Goal: Answer question/provide support

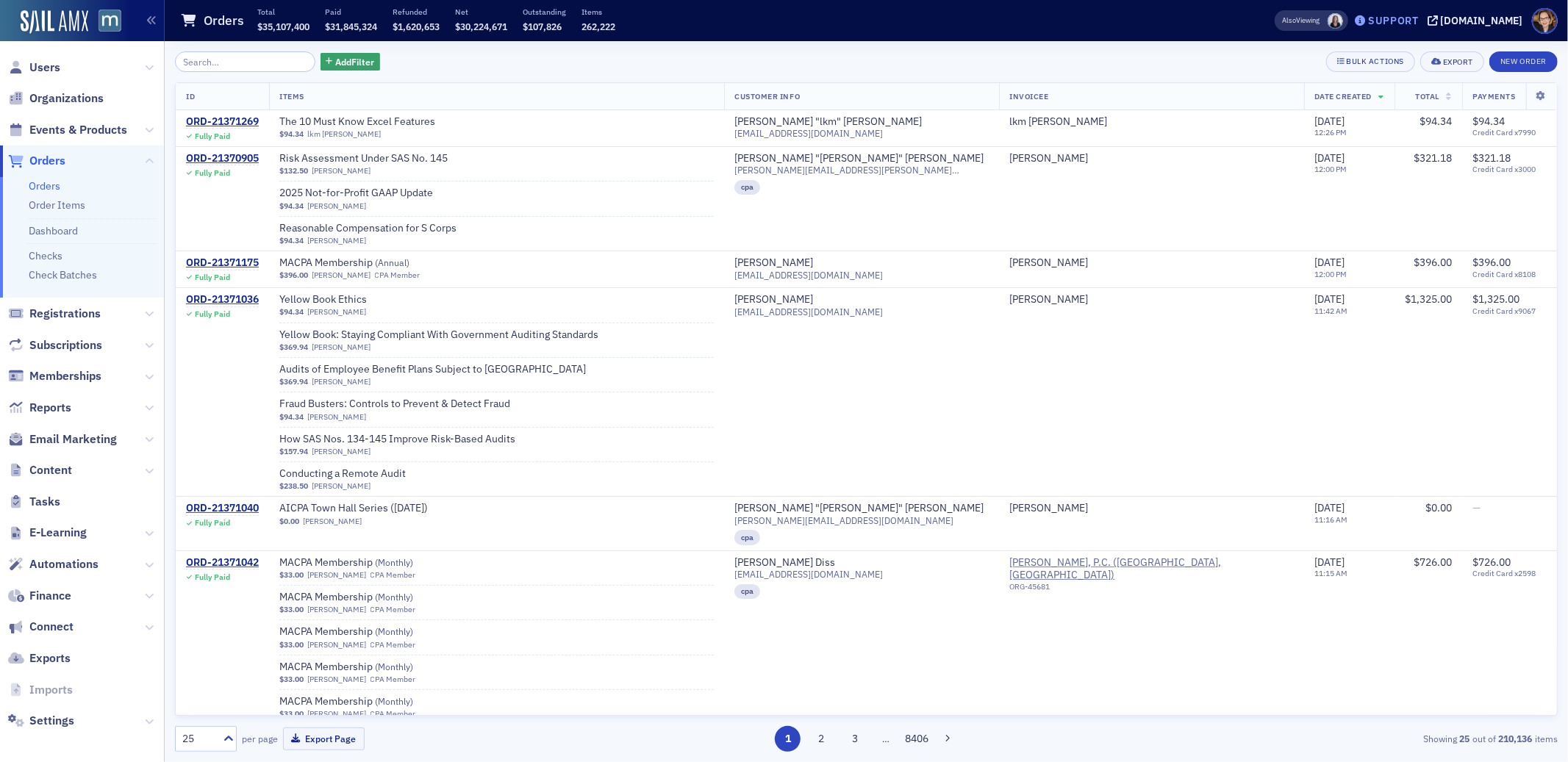
click at [1412, 19] on div "Support" at bounding box center [1393, 20] width 51 height 13
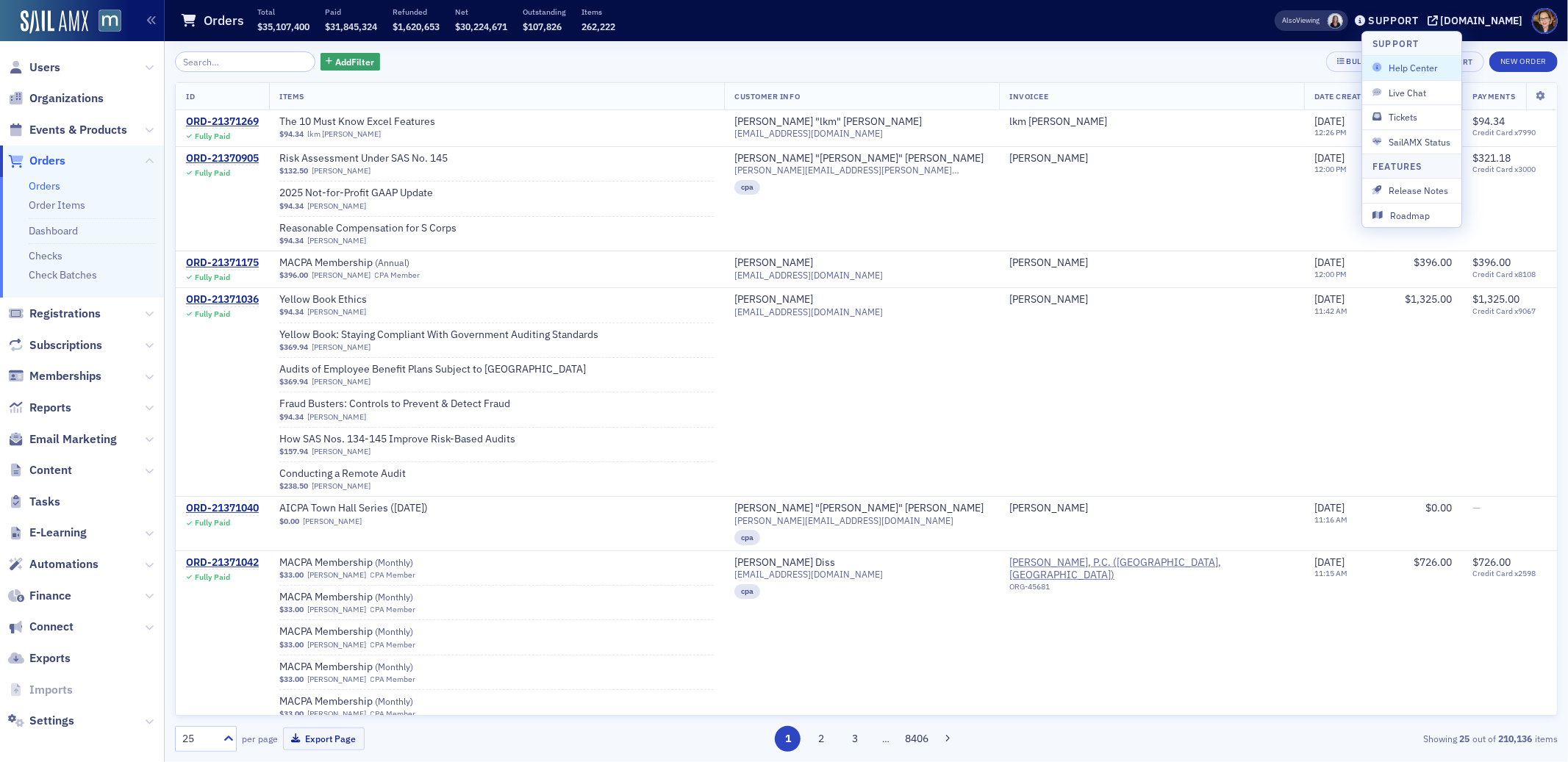
click at [1420, 64] on span "Help Center" at bounding box center [1412, 68] width 79 height 13
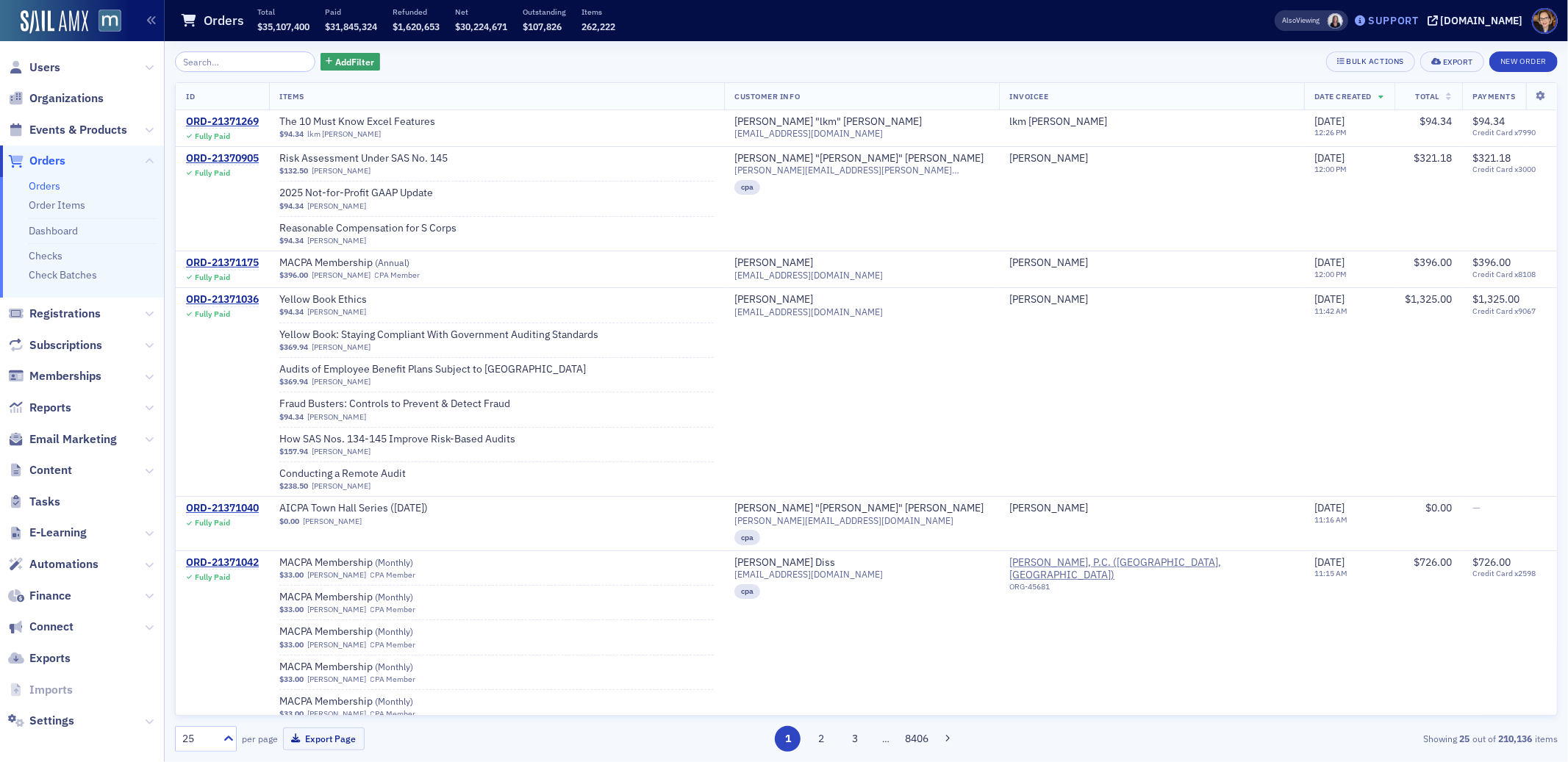
click at [1419, 22] on div "Support" at bounding box center [1393, 20] width 51 height 13
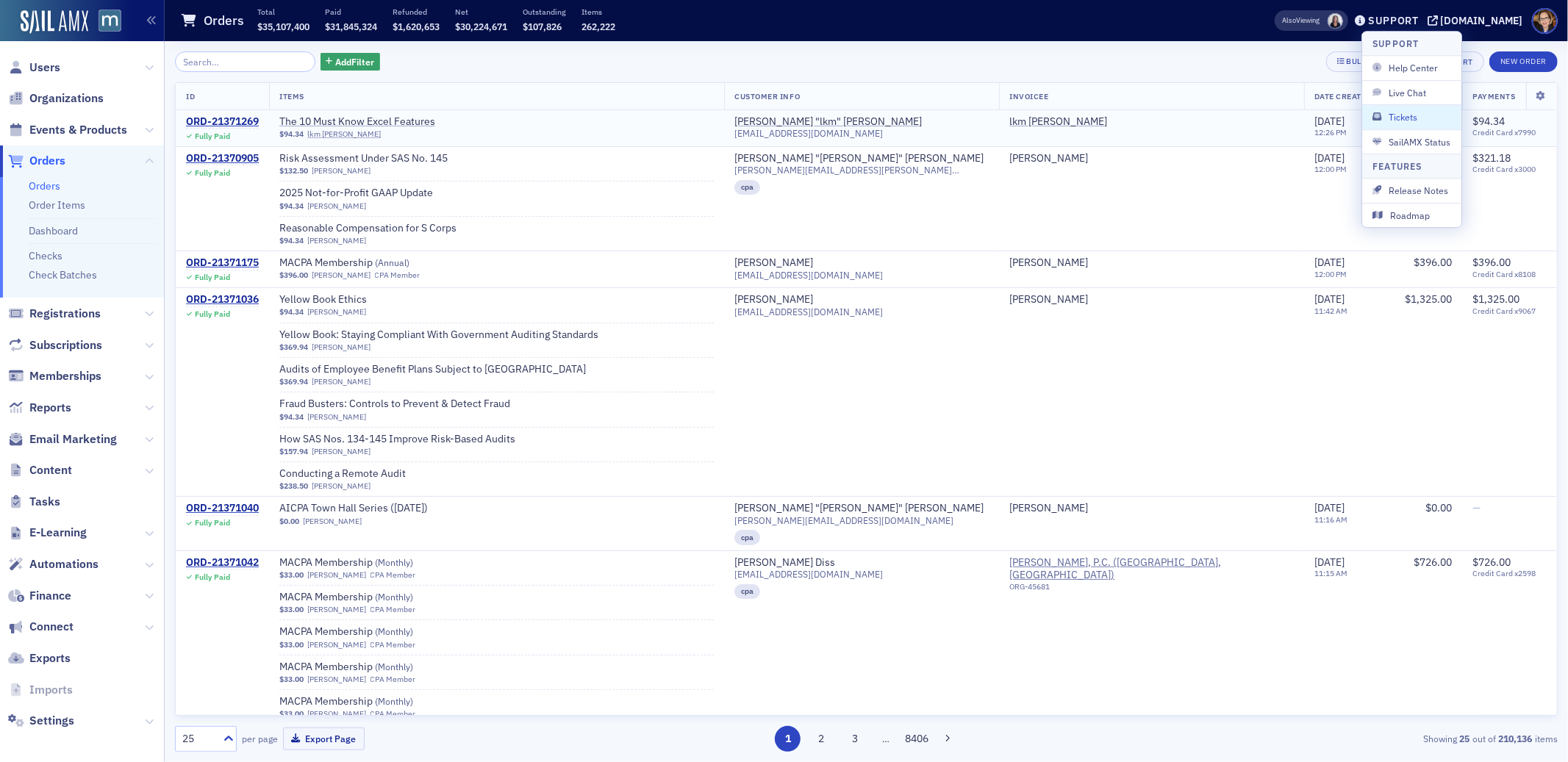
drag, startPoint x: 1411, startPoint y: 115, endPoint x: 1402, endPoint y: 116, distance: 9.1
click at [1411, 114] on span "Tickets" at bounding box center [1412, 116] width 79 height 13
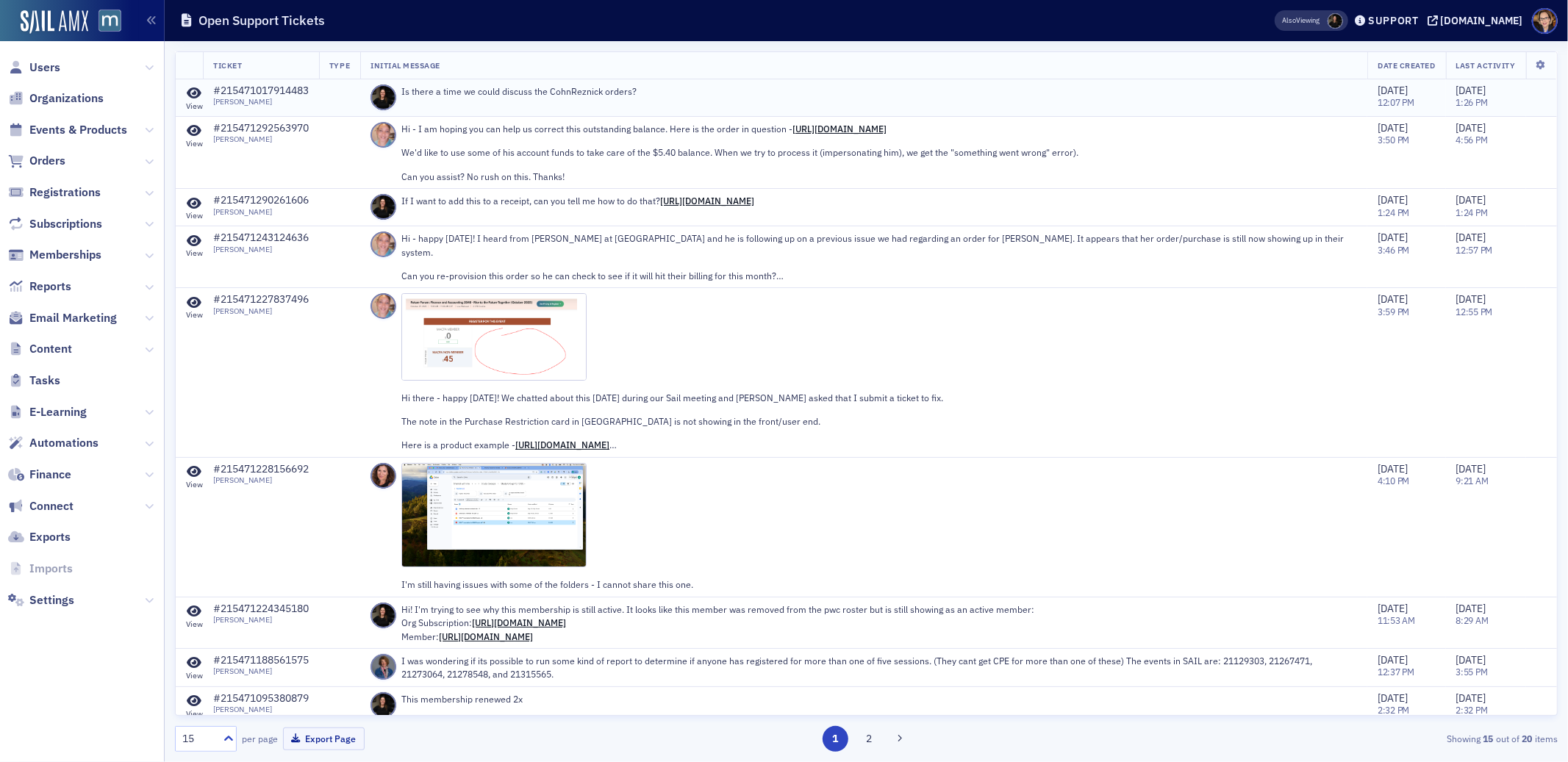
click at [195, 92] on icon at bounding box center [195, 93] width 15 height 13
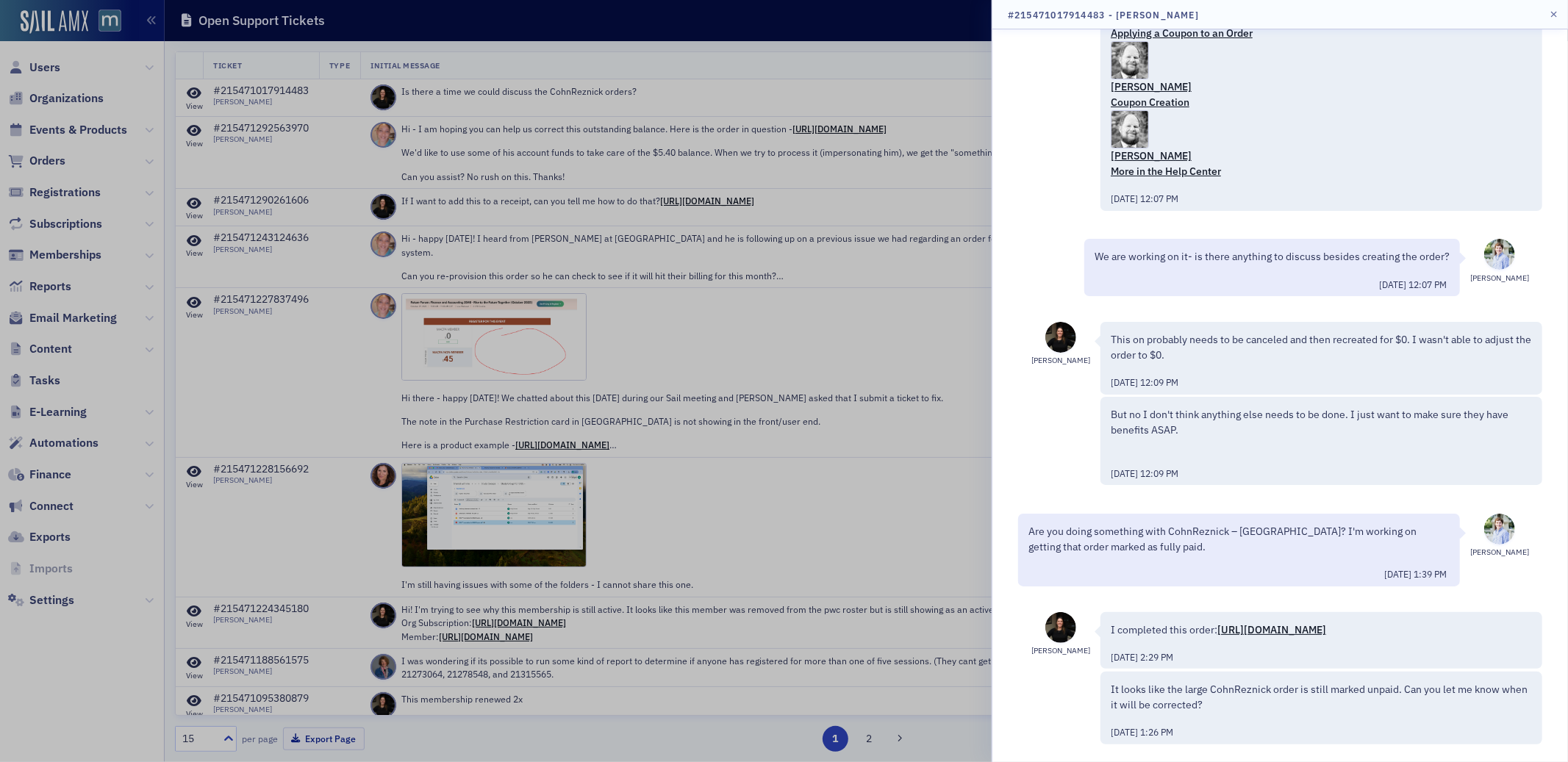
scroll to position [192, 0]
